Goal: Communication & Community: Participate in discussion

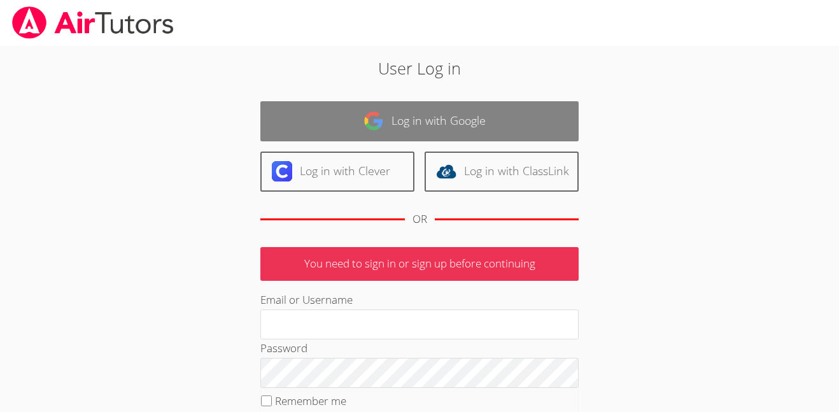
click at [412, 125] on link "Log in with Google" at bounding box center [419, 121] width 318 height 40
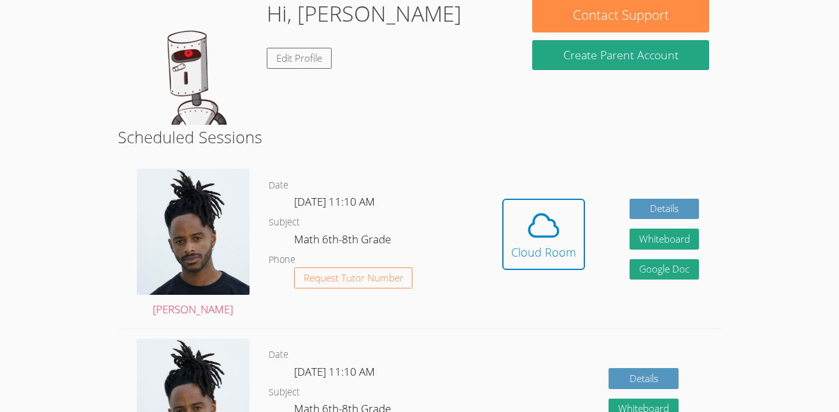
scroll to position [221, 0]
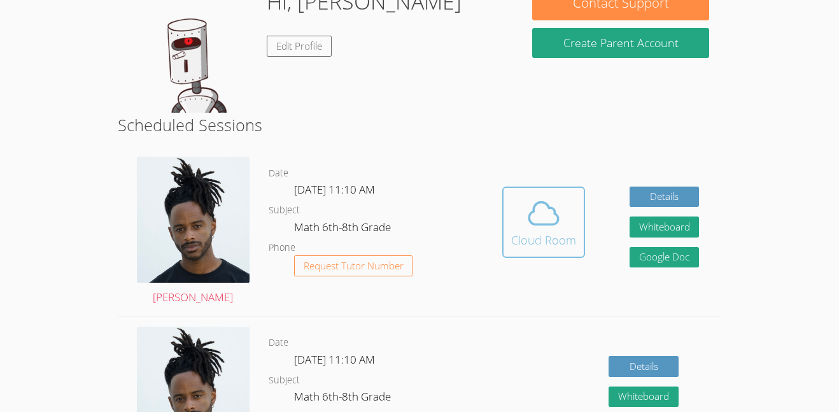
click at [554, 237] on div "Cloud Room" at bounding box center [543, 240] width 65 height 18
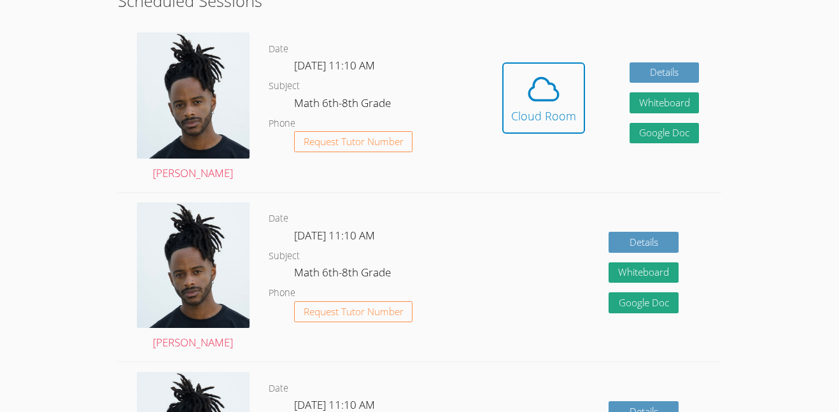
scroll to position [347, 0]
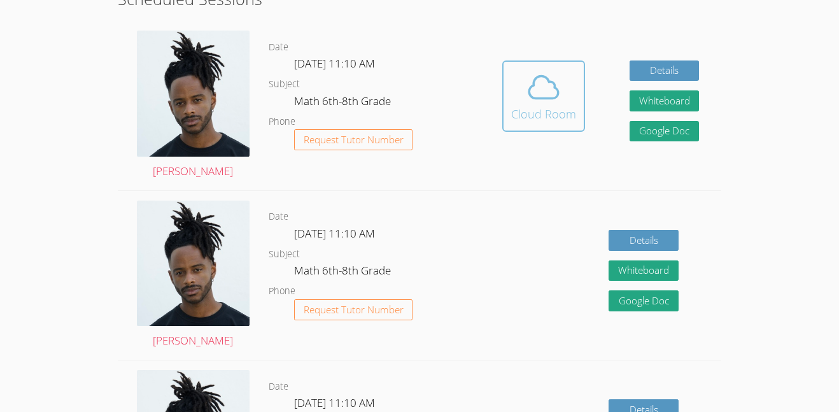
click at [531, 91] on icon at bounding box center [544, 87] width 36 height 36
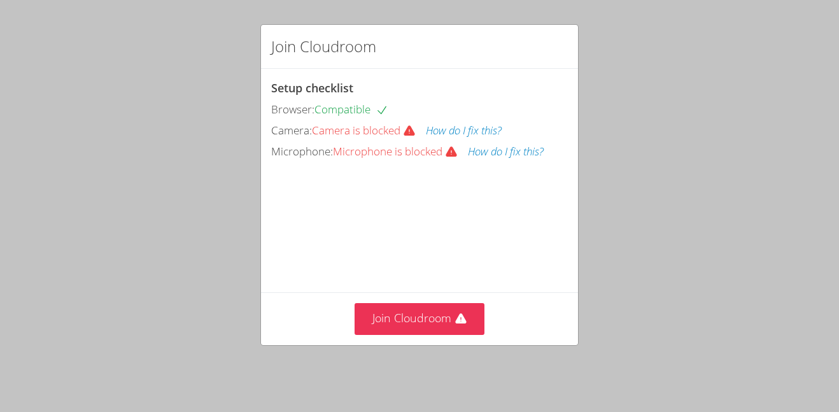
click at [425, 309] on div "Join Cloudroom" at bounding box center [419, 318] width 317 height 52
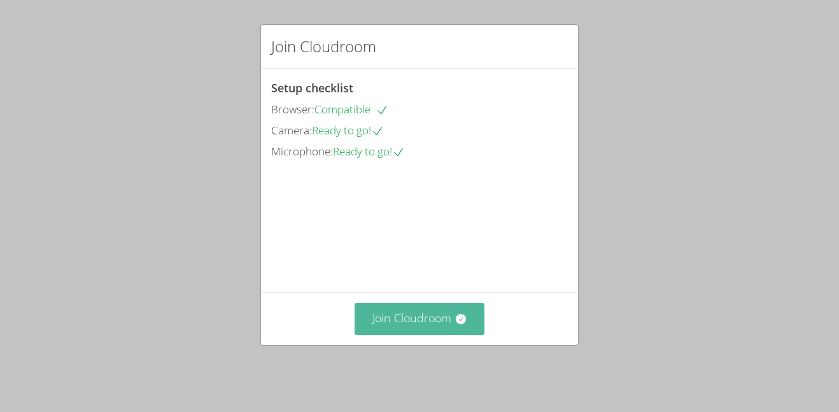
click at [380, 322] on button "Join Cloudroom" at bounding box center [420, 318] width 130 height 31
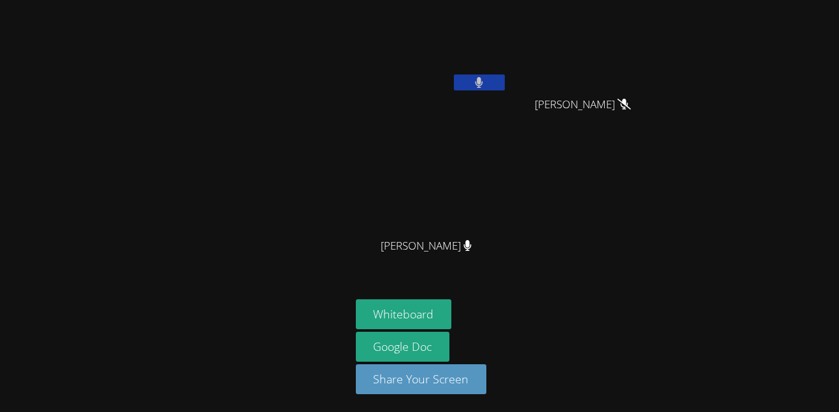
click at [484, 87] on button at bounding box center [479, 82] width 51 height 16
click at [493, 85] on button at bounding box center [479, 82] width 51 height 16
click at [485, 87] on button at bounding box center [479, 82] width 51 height 16
click at [598, 164] on div "Ezequiel Zacarias Lopez Josue Aviles Josue Aviles Jeremy Lamb Jeremy Lamb" at bounding box center [510, 144] width 308 height 278
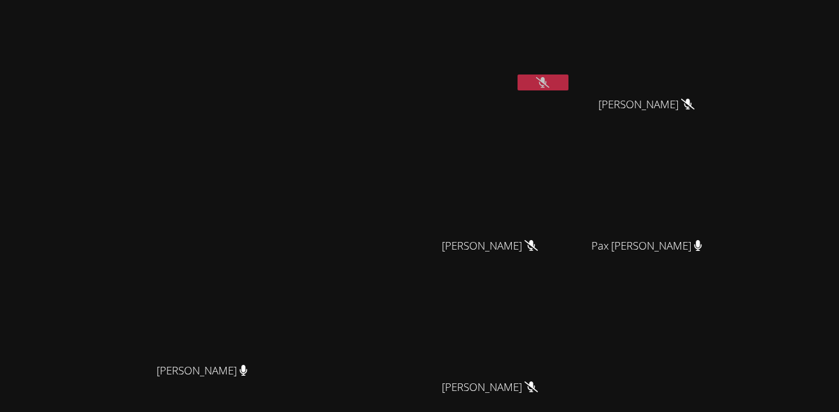
scroll to position [125, 0]
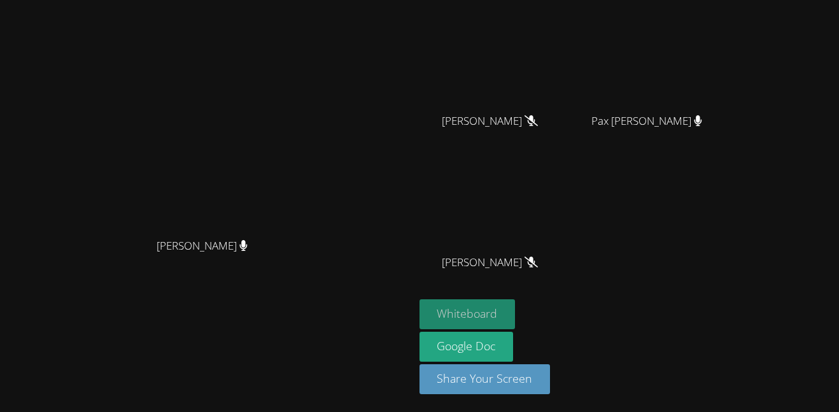
click at [516, 313] on button "Whiteboard" at bounding box center [467, 314] width 96 height 30
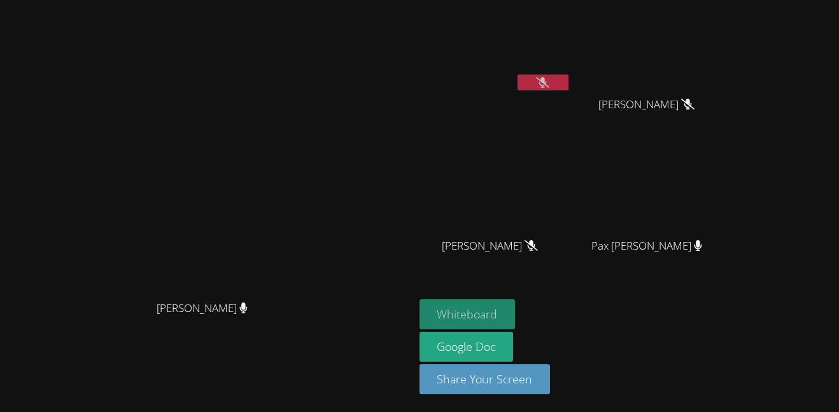
scroll to position [0, 0]
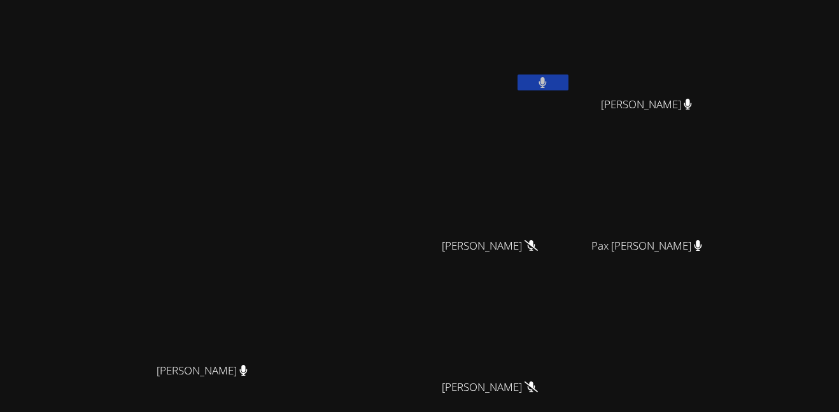
click at [568, 87] on button at bounding box center [542, 82] width 51 height 16
click at [568, 85] on button at bounding box center [542, 82] width 51 height 16
click at [568, 83] on button at bounding box center [542, 82] width 51 height 16
click at [568, 90] on div at bounding box center [542, 83] width 51 height 19
click at [549, 85] on icon at bounding box center [542, 82] width 13 height 11
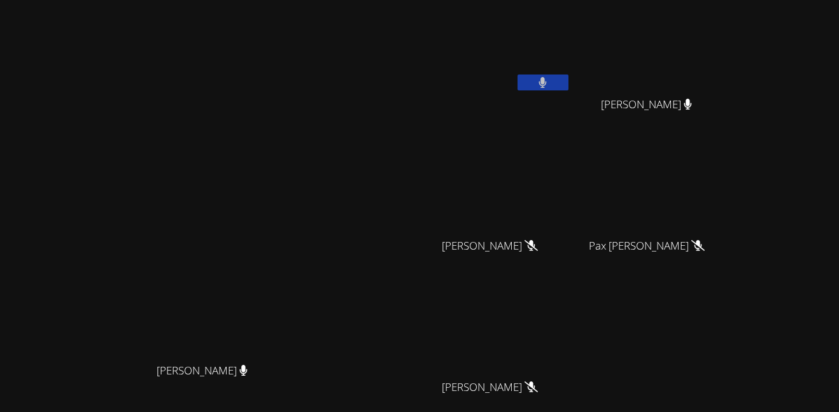
click at [568, 82] on button at bounding box center [542, 82] width 51 height 16
click at [571, 63] on video at bounding box center [494, 47] width 151 height 85
click at [547, 83] on icon at bounding box center [543, 82] width 8 height 11
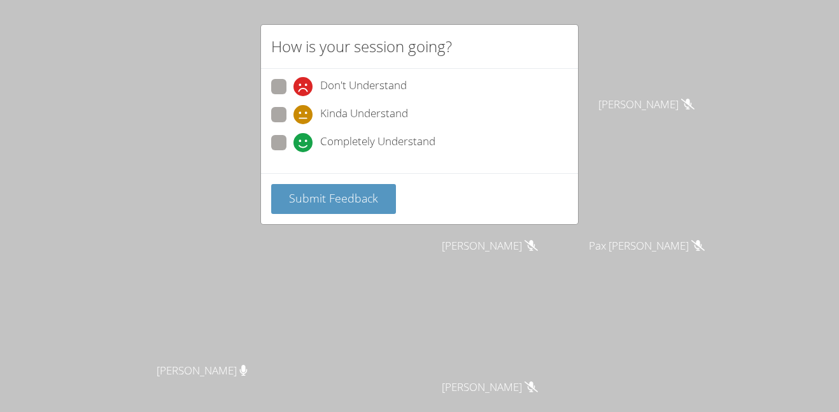
click at [293, 152] on span at bounding box center [293, 152] width 0 height 0
click at [293, 146] on input "Completely Understand" at bounding box center [298, 140] width 11 height 11
radio input "true"
click at [324, 203] on span "Submit Feedback" at bounding box center [333, 197] width 89 height 15
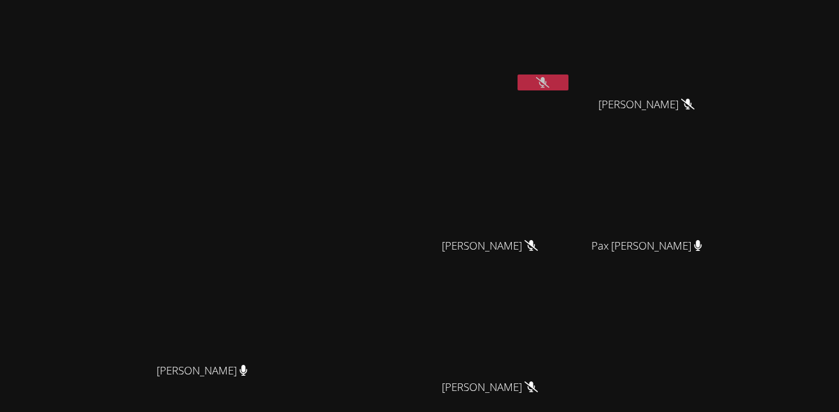
click at [568, 80] on button at bounding box center [542, 82] width 51 height 16
click at [568, 82] on button at bounding box center [542, 82] width 51 height 16
